Goal: Navigation & Orientation: Find specific page/section

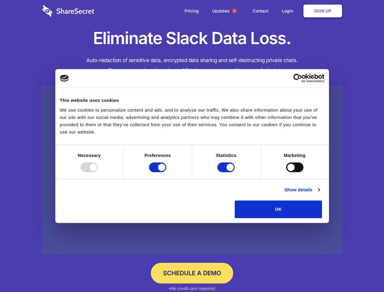
click at [98, 172] on div at bounding box center [89, 167] width 17 height 10
click at [166, 172] on input "Preferences" at bounding box center [157, 167] width 17 height 10
checkbox input "false"
click at [227, 172] on input "Statistics" at bounding box center [225, 167] width 17 height 10
checkbox input "false"
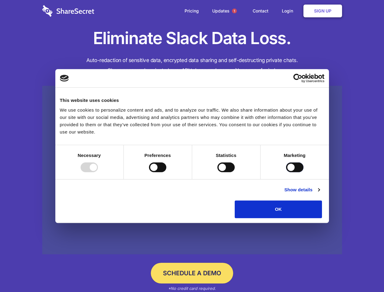
click at [286, 172] on input "Marketing" at bounding box center [294, 167] width 17 height 10
checkbox input "true"
click at [320, 193] on link "Show details" at bounding box center [301, 189] width 35 height 7
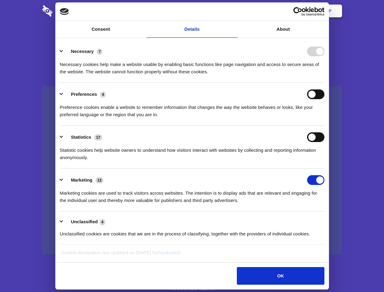
click at [324, 83] on li "Necessary 7 Necessary cookies help make a website usable by enabling basic func…" at bounding box center [192, 61] width 264 height 43
click at [234, 11] on span "1" at bounding box center [234, 11] width 5 height 5
